Goal: Check status

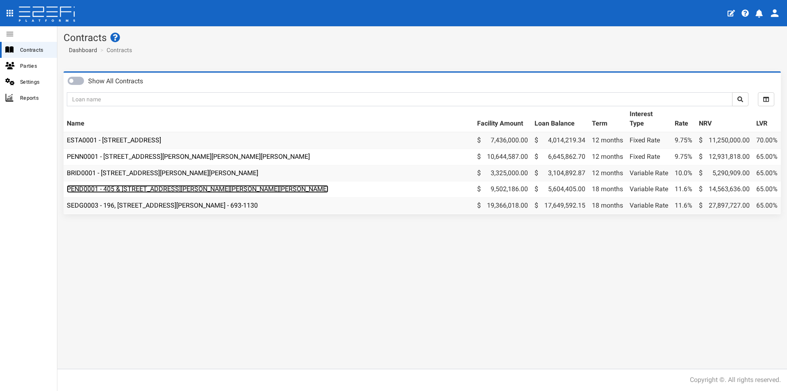
click at [208, 188] on link "PEND0001 - 405 & [STREET_ADDRESS][PERSON_NAME][PERSON_NAME][PERSON_NAME]" at bounding box center [198, 189] width 262 height 8
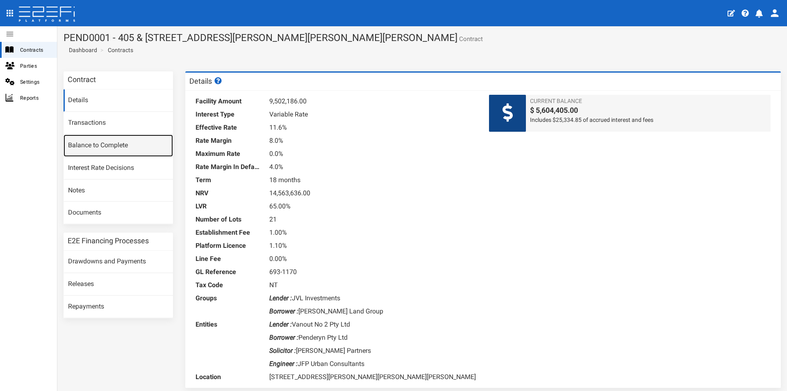
drag, startPoint x: 114, startPoint y: 144, endPoint x: 112, endPoint y: 135, distance: 9.7
click at [113, 144] on link "Balance to Complete" at bounding box center [118, 146] width 109 height 22
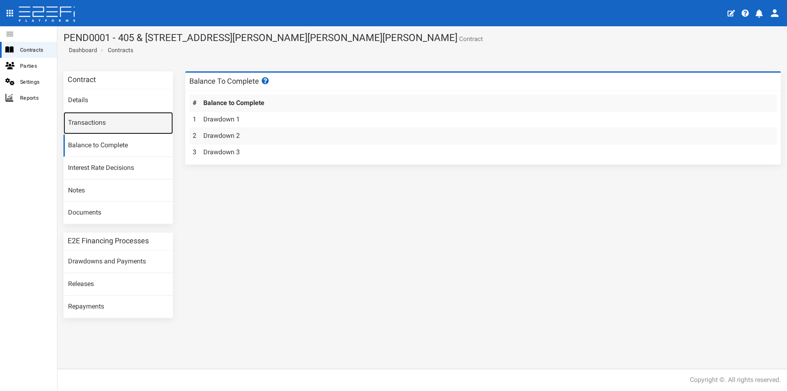
click at [102, 120] on link "Transactions" at bounding box center [118, 123] width 109 height 22
